Goal: Information Seeking & Learning: Learn about a topic

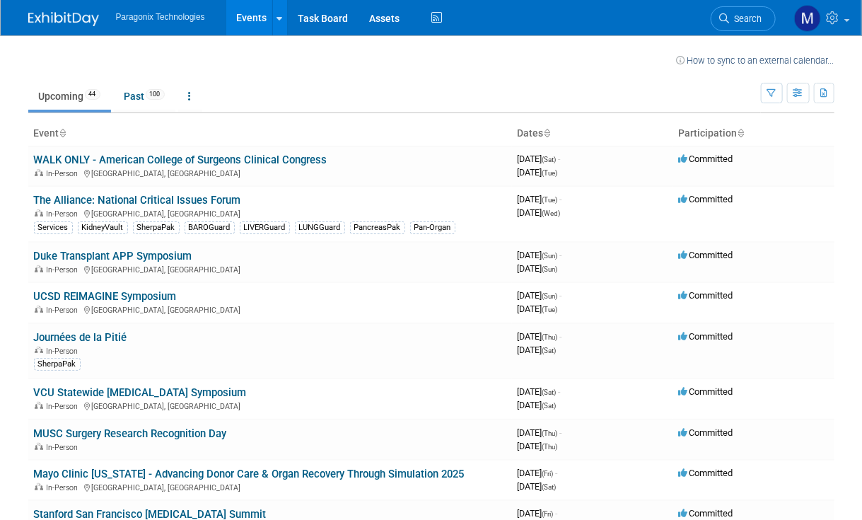
scroll to position [283, 0]
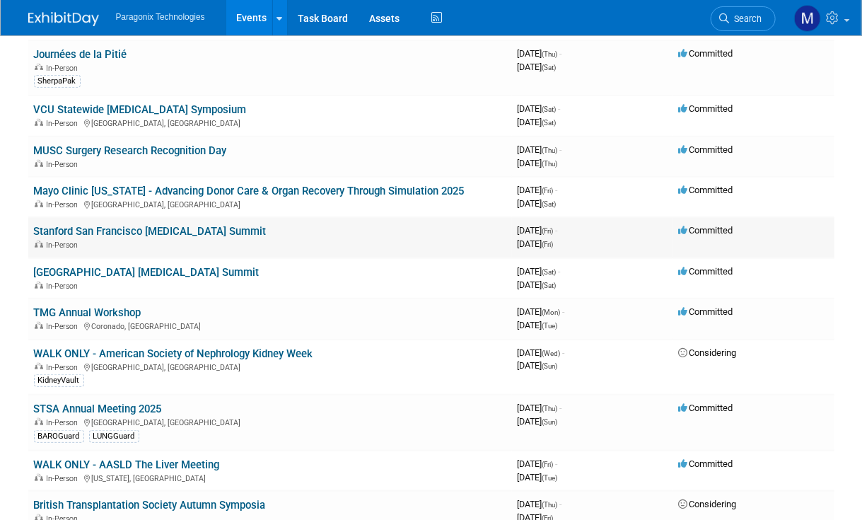
click at [125, 227] on link "Stanford San Francisco [MEDICAL_DATA] Summit" at bounding box center [150, 231] width 233 height 13
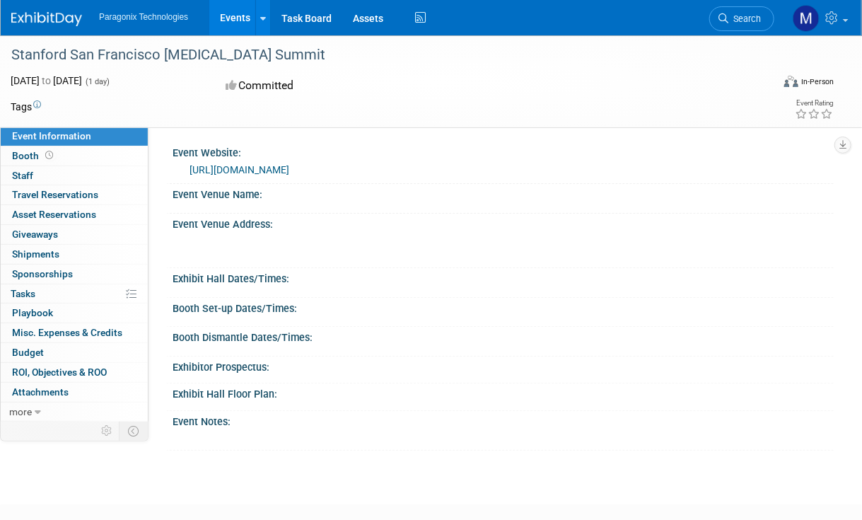
click at [289, 168] on link "https://stanford.cloud-cme.com/course/courseoverview?P=5&EID=53604" at bounding box center [240, 169] width 100 height 11
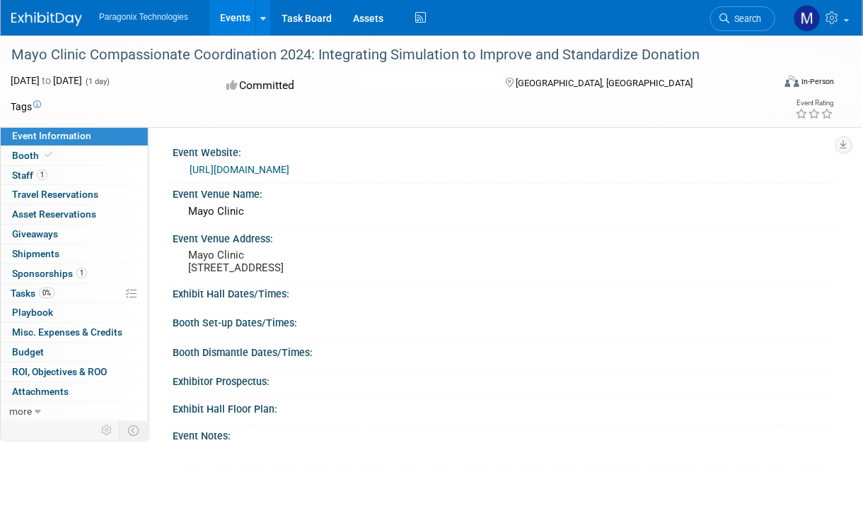
click at [32, 132] on span "Event Information" at bounding box center [51, 135] width 79 height 11
drag, startPoint x: 1, startPoint y: 58, endPoint x: 415, endPoint y: 133, distance: 421.1
click at [415, 133] on div "Event Website: https://ce.mayo.edu/critical-care-medicine/content/compassionate…" at bounding box center [491, 272] width 686 height 291
click at [241, 18] on link "Events" at bounding box center [235, 17] width 52 height 35
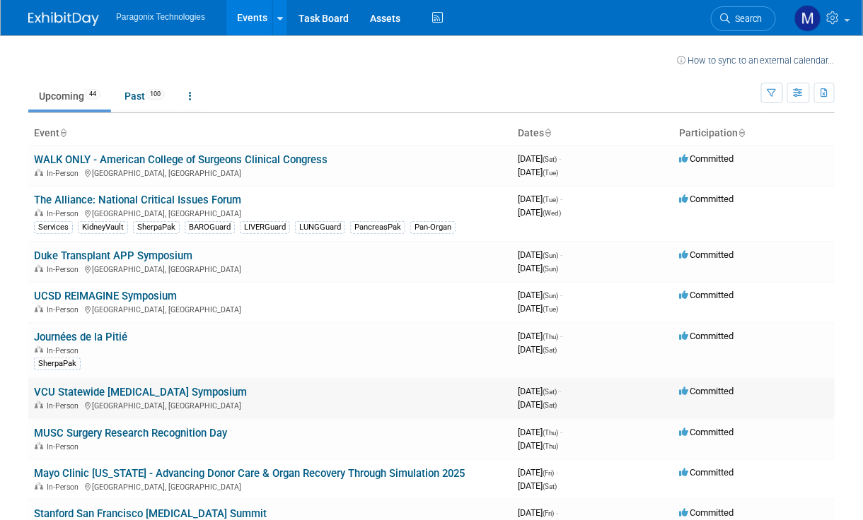
scroll to position [283, 0]
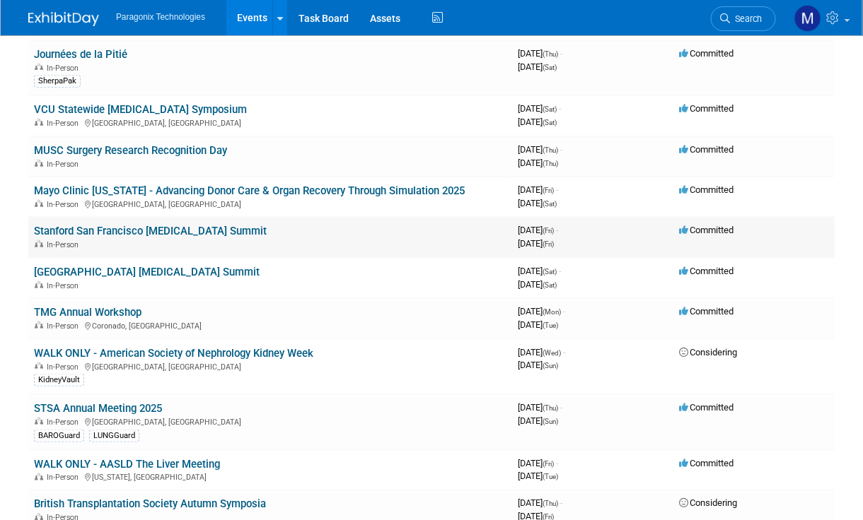
click at [182, 228] on link "Stanford San Francisco [MEDICAL_DATA] Summit" at bounding box center [150, 231] width 233 height 13
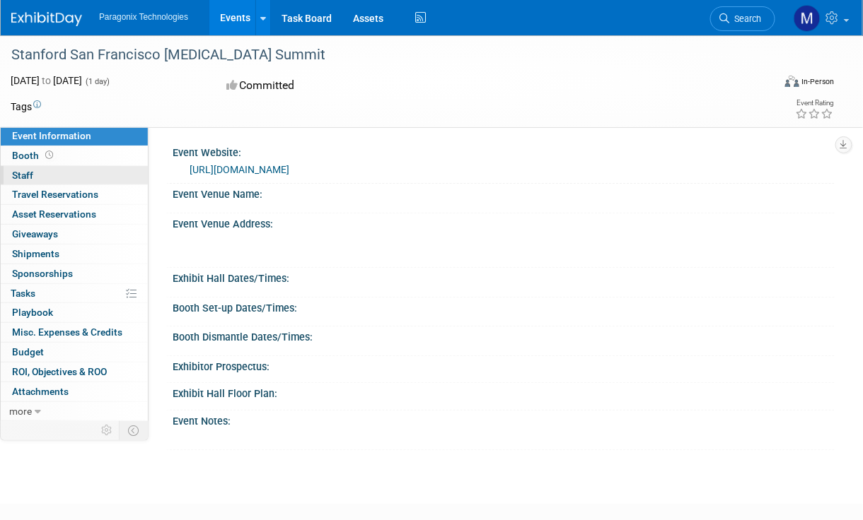
click at [26, 177] on span "Staff 0" at bounding box center [22, 175] width 21 height 11
